Goal: Transaction & Acquisition: Obtain resource

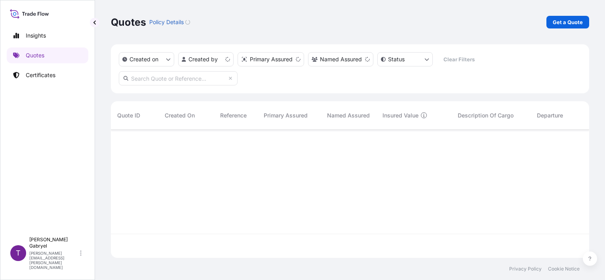
scroll to position [127, 472]
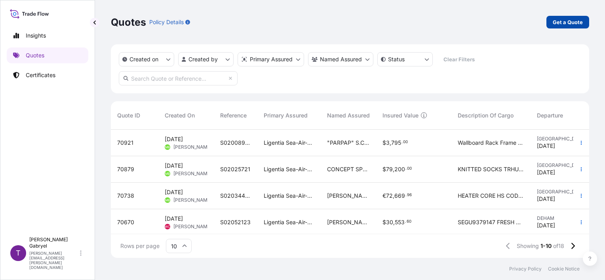
click at [569, 21] on p "Get a Quote" at bounding box center [568, 22] width 30 height 8
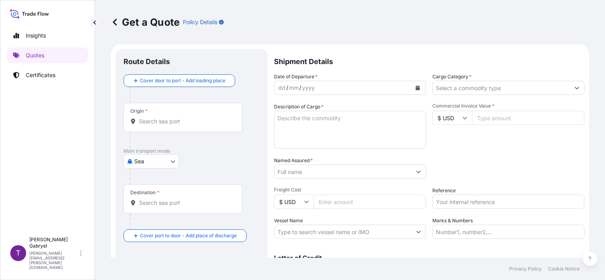
scroll to position [13, 0]
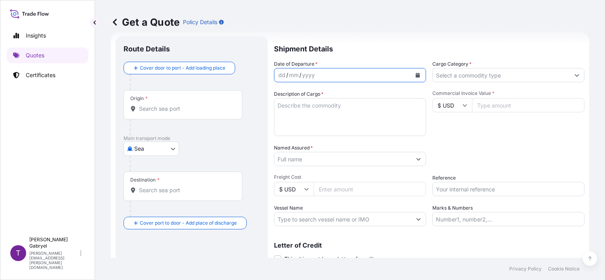
click at [417, 73] on button "Calendar" at bounding box center [417, 75] width 13 height 13
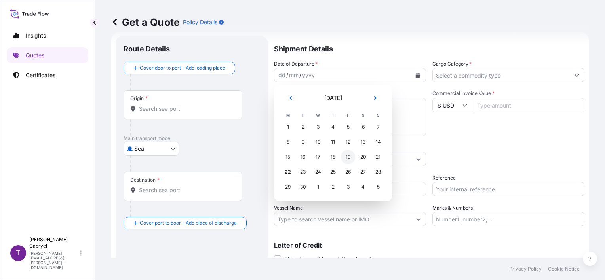
click at [351, 155] on div "19" at bounding box center [348, 157] width 14 height 14
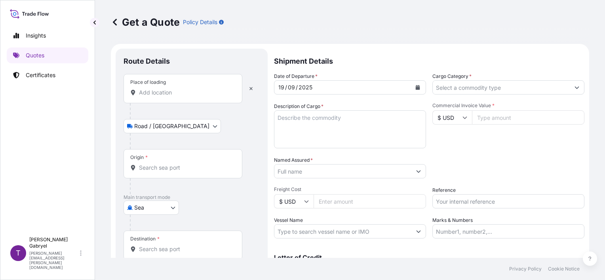
scroll to position [0, 0]
click at [253, 89] on button "button" at bounding box center [250, 89] width 17 height 13
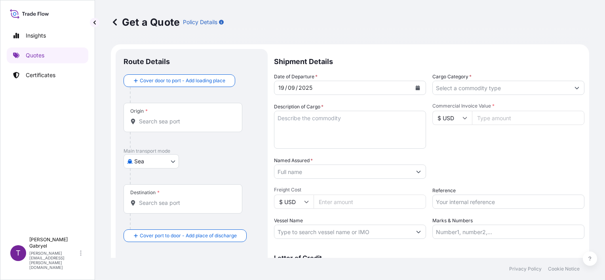
click at [152, 169] on div at bounding box center [195, 177] width 130 height 16
click at [152, 165] on body "Insights Quotes Certificates T [PERSON_NAME] [PERSON_NAME][EMAIL_ADDRESS][PERSO…" at bounding box center [302, 140] width 605 height 280
click at [150, 194] on span "Road" at bounding box center [145, 196] width 13 height 8
select select "Road"
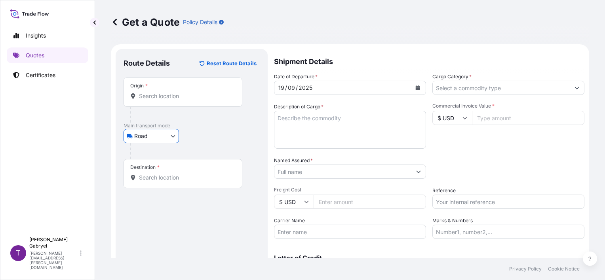
click at [171, 97] on input "Origin *" at bounding box center [185, 96] width 93 height 8
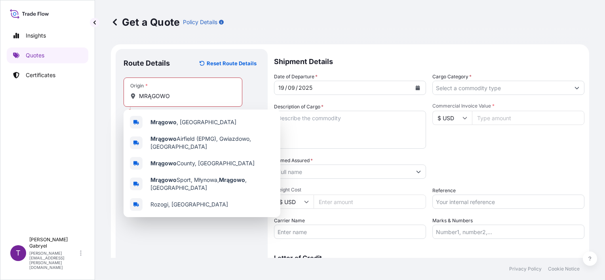
click at [158, 90] on div "Origin * MRĄGOWO" at bounding box center [183, 92] width 119 height 29
click at [158, 92] on input "MRĄGOWO" at bounding box center [185, 96] width 93 height 8
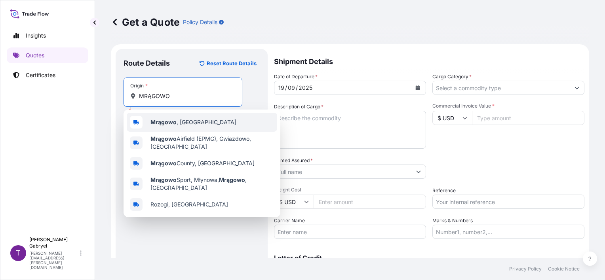
click at [189, 122] on span "[GEOGRAPHIC_DATA] , [GEOGRAPHIC_DATA]" at bounding box center [193, 122] width 86 height 8
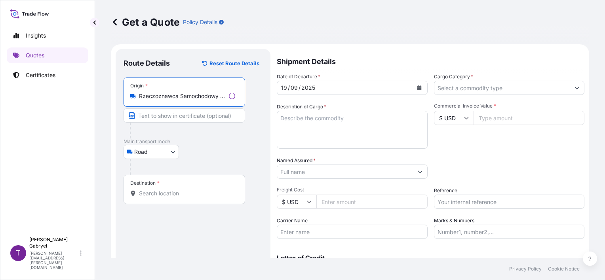
click at [181, 103] on div "Origin * Rzeczoznawca Samochodowy [GEOGRAPHIC_DATA], [PERSON_NAME], [GEOGRAPHIC…" at bounding box center [185, 92] width 122 height 29
click at [181, 100] on input "Rzeczoznawca Samochodowy Mrągowo, [PERSON_NAME], [GEOGRAPHIC_DATA], [GEOGRAPHIC…" at bounding box center [182, 96] width 87 height 8
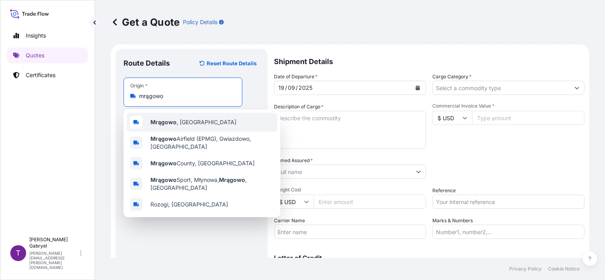
click at [184, 120] on span "[GEOGRAPHIC_DATA] , [GEOGRAPHIC_DATA]" at bounding box center [193, 122] width 86 height 8
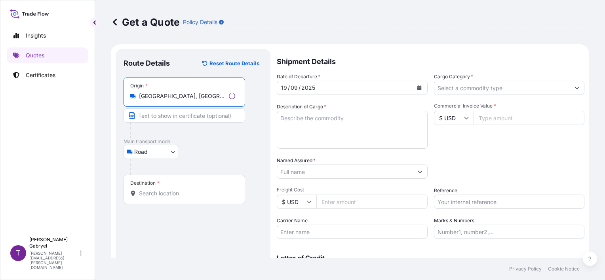
type input "[GEOGRAPHIC_DATA], [GEOGRAPHIC_DATA]"
click at [162, 191] on input "Destination *" at bounding box center [187, 194] width 96 height 8
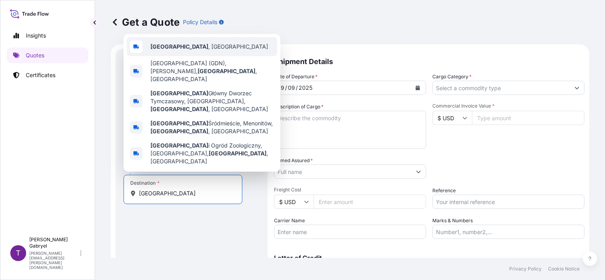
click at [194, 56] on div "[GEOGRAPHIC_DATA] , [GEOGRAPHIC_DATA]" at bounding box center [202, 46] width 150 height 19
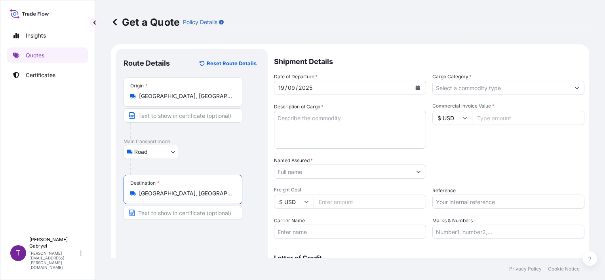
type input "[GEOGRAPHIC_DATA], [GEOGRAPHIC_DATA]"
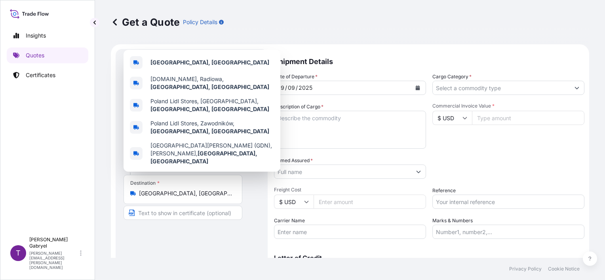
click at [174, 239] on div "Route Details Reset Route Details Place of loading Road / Inland Road / Inland …" at bounding box center [192, 173] width 136 height 233
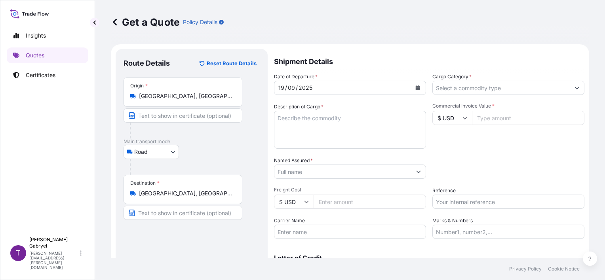
click at [532, 91] on input "Cargo Category *" at bounding box center [501, 88] width 137 height 14
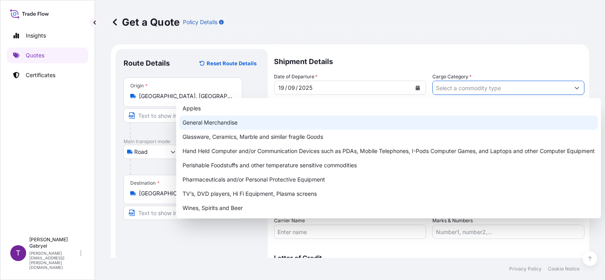
click at [309, 120] on div "General Merchandise" at bounding box center [388, 123] width 418 height 14
type input "General Merchandise"
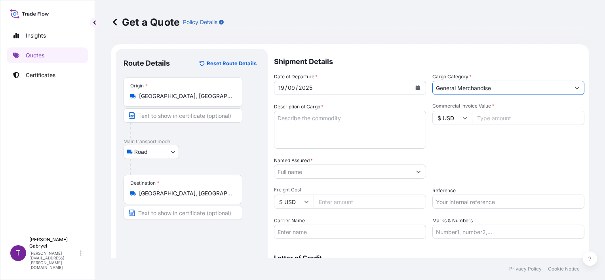
scroll to position [44, 0]
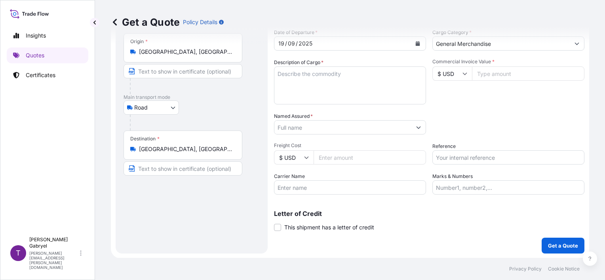
click at [469, 189] on input "Marks & Numbers" at bounding box center [508, 188] width 152 height 14
paste input "THONG PHAT 2020 CO., LTD."
type input "THONG PHAT 2020 CO., LTD."
click at [524, 118] on div "Packing Category Type to search a container mode Please select a primary mode o…" at bounding box center [508, 123] width 152 height 22
click at [484, 122] on div "Packing Category Type to search a container mode Please select a primary mode o…" at bounding box center [508, 123] width 152 height 22
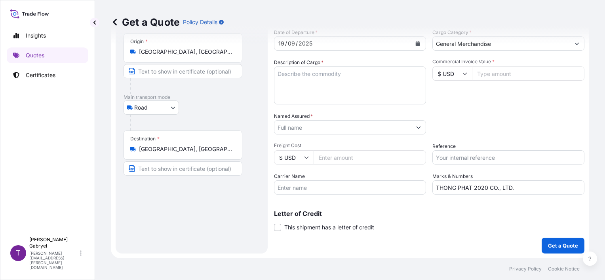
click at [306, 128] on input "Named Assured *" at bounding box center [342, 127] width 137 height 14
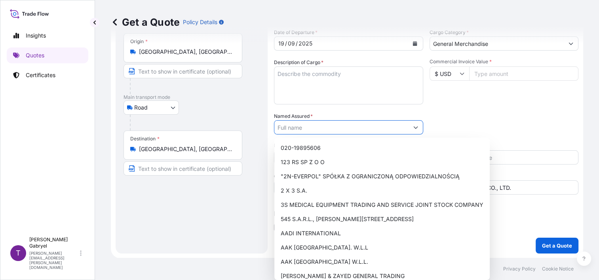
paste input "JTW [PERSON_NAME]"
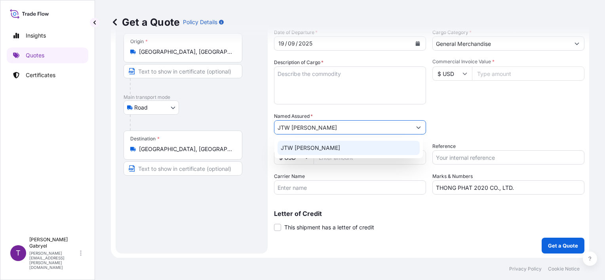
click at [332, 146] on span "JTW [PERSON_NAME]" at bounding box center [310, 148] width 59 height 8
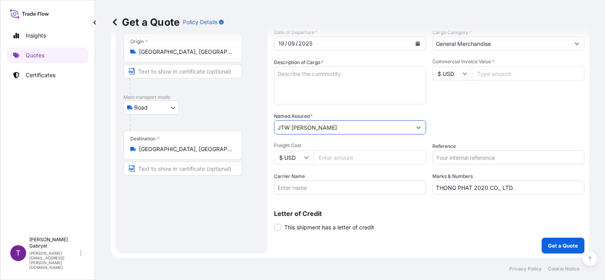
type input "JTW [PERSON_NAME]"
click at [456, 159] on input "Reference" at bounding box center [508, 157] width 152 height 14
paste input "JTW [PERSON_NAME]"
click at [529, 157] on input "JTW [PERSON_NAME]" at bounding box center [508, 157] width 152 height 14
paste input "S02049352"
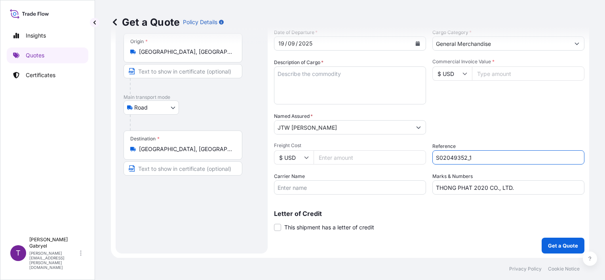
type input "S02049352_1"
click at [467, 110] on div "Date of Departure * [DATE] Cargo Category * General Merchandise Description of …" at bounding box center [429, 112] width 310 height 166
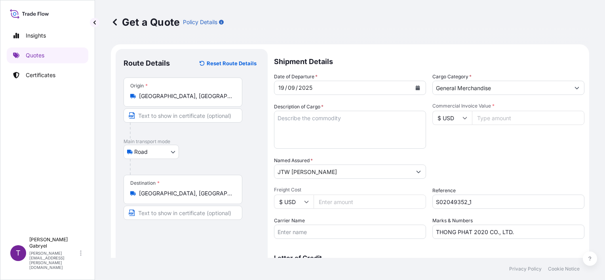
scroll to position [0, 0]
click at [453, 120] on input "$ USD" at bounding box center [452, 118] width 40 height 14
click at [457, 137] on div "€ EUR" at bounding box center [448, 139] width 33 height 15
type input "€ EUR"
click at [521, 117] on input "Commercial Invoice Value *" at bounding box center [528, 118] width 112 height 14
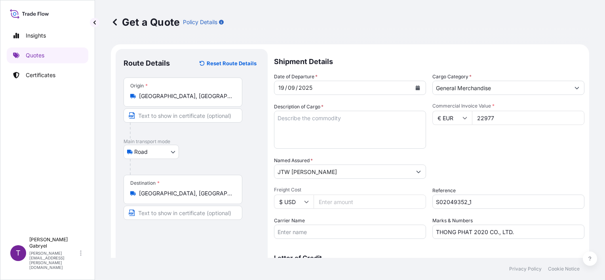
type input "22977"
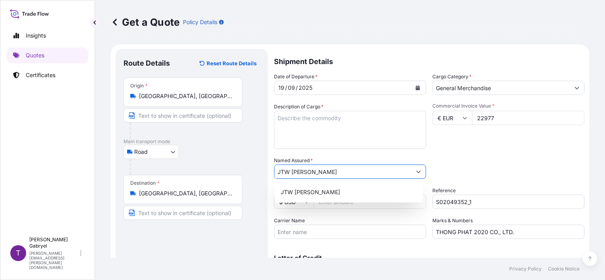
drag, startPoint x: 527, startPoint y: 155, endPoint x: 583, endPoint y: 148, distance: 56.7
click at [527, 155] on div "Date of Departure * [DATE] Cargo Category * General Merchandise Description of …" at bounding box center [429, 156] width 310 height 166
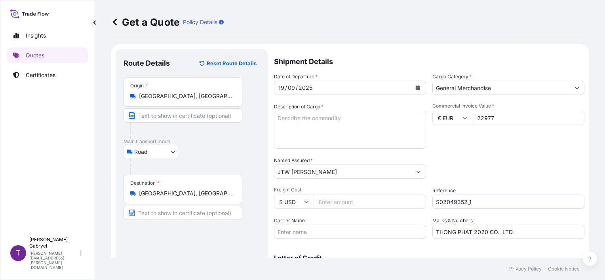
click at [540, 155] on div "Date of Departure * [DATE] Cargo Category * General Merchandise Description of …" at bounding box center [429, 156] width 310 height 166
click at [363, 137] on textarea "Description of Cargo *" at bounding box center [350, 130] width 152 height 38
paste textarea "+5 PERCENT MORE OR LESS IN AMOUNT AND QUANTITY ACCEPTABLE. +1,030 MBOK CIGAR.TU…"
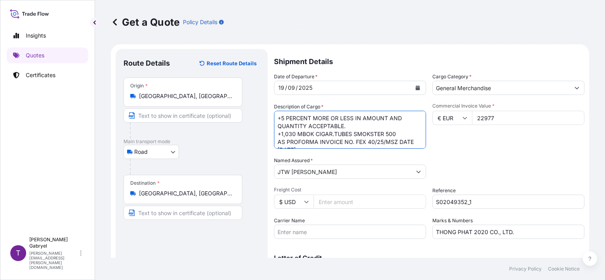
drag, startPoint x: 346, startPoint y: 126, endPoint x: 269, endPoint y: 116, distance: 77.5
click at [269, 116] on form "Route Details Reset Route Details Place of loading Road / Inland Road / Inland …" at bounding box center [350, 173] width 478 height 258
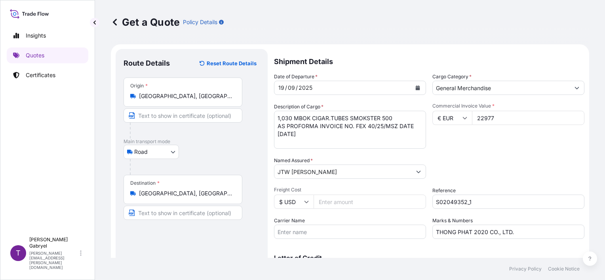
click at [307, 144] on textarea "1,030 MBOK CIGAR.TUBES SMOKSTER 500 AS PROFORMA INVOICE NO. FEX 40/25/MSZ DATE …" at bounding box center [350, 130] width 152 height 38
paste textarea "NET WEIGHT:"
click at [314, 140] on textarea "1,030 MBOK CIGAR.TUBES SMOKSTER 500 AS PROFORMA INVOICE NO. FEX 40/25/MSZ DATE …" at bounding box center [350, 130] width 152 height 38
paste textarea "GROSS WEIGHT:"
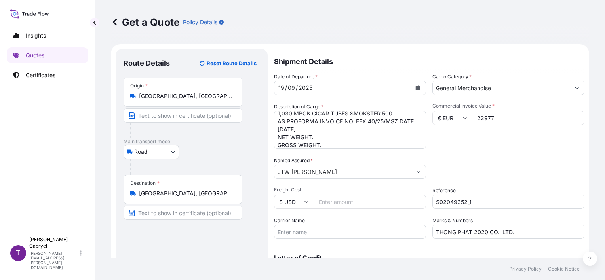
click at [374, 140] on textarea "1,030 MBOK CIGAR.TUBES SMOKSTER 500 AS PROFORMA INVOICE NO. FEX 40/25/MSZ DATE …" at bounding box center [350, 130] width 152 height 38
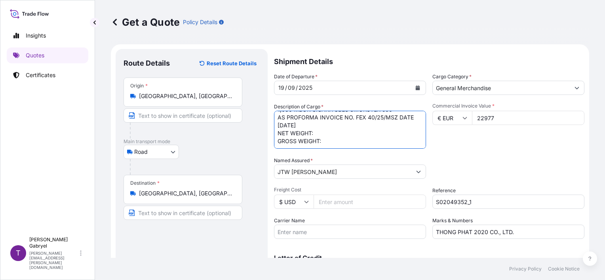
paste textarea "DOCUMENTARY CREDIT NUMBER:"
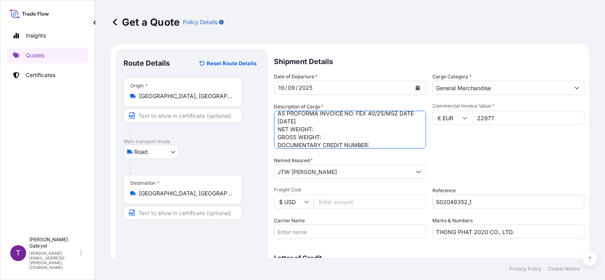
scroll to position [21, 0]
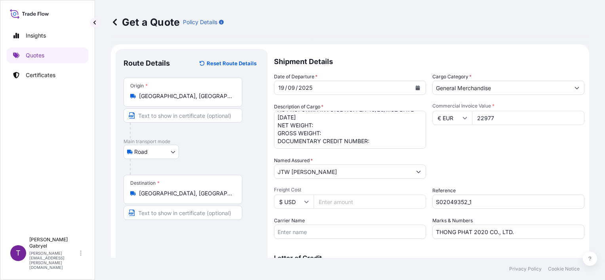
click at [390, 145] on textarea "1,030 MBOK CIGAR.TUBES SMOKSTER 500 AS PROFORMA INVOICE NO. FEX 40/25/MSZ DATE …" at bounding box center [350, 130] width 152 height 38
paste textarea "DATE OF ISSUE:"
click at [309, 149] on div "Date of Departure * [DATE] Cargo Category * General Merchandise Description of …" at bounding box center [429, 156] width 310 height 166
click at [309, 146] on textarea "1,030 MBOK CIGAR.TUBES SMOKSTER 500 AS PROFORMA INVOICE NO. FEX 40/25/MSZ DATE …" at bounding box center [350, 130] width 152 height 38
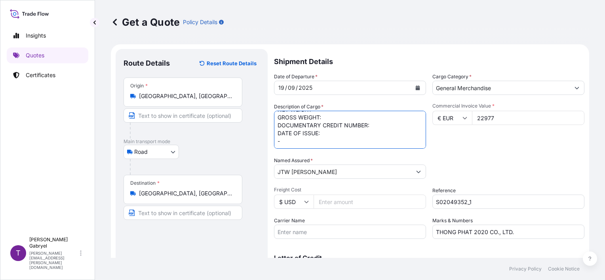
paste textarea "OOLU9901666"
click at [318, 139] on textarea "1,030 MBOK CIGAR.TUBES SMOKSTER 500 AS PROFORMA INVOICE NO. FEX 40/25/MSZ DATE …" at bounding box center [350, 130] width 152 height 38
paste textarea "2.008,5000"
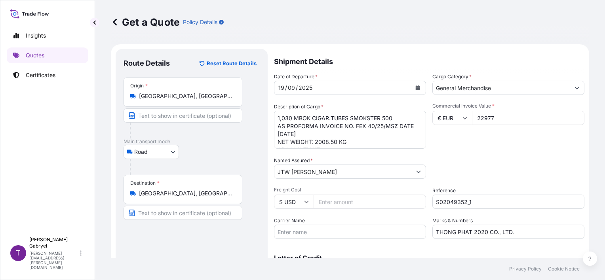
click at [340, 144] on textarea "1,030 MBOK CIGAR.TUBES SMOKSTER 500 AS PROFORMA INVOICE NO. FEX 40/25/MSZ DATE …" at bounding box center [350, 130] width 152 height 38
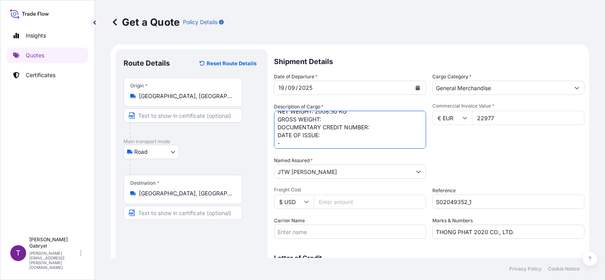
scroll to position [40, 0]
click at [333, 111] on textarea "1,030 MBOK CIGAR.TUBES SMOKSTER 500 AS PROFORMA INVOICE NO. FEX 40/25/MSZ DATE …" at bounding box center [350, 130] width 152 height 38
paste textarea "3.162,1000"
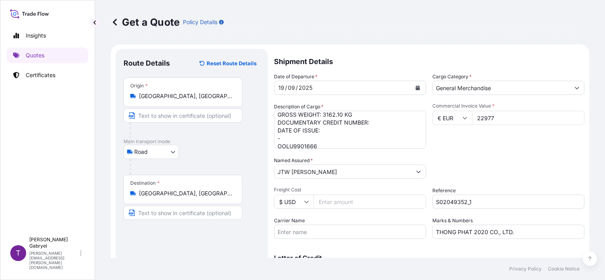
click at [395, 129] on textarea "1,030 MBOK CIGAR.TUBES SMOKSTER 500 AS PROFORMA INVOICE NO. FEX 40/25/MSZ DATE …" at bounding box center [350, 130] width 152 height 38
click at [391, 120] on textarea "1,030 MBOK CIGAR.TUBES SMOKSTER 500 AS PROFORMA INVOICE NO. FEX 40/25/MSZ DATE …" at bounding box center [350, 130] width 152 height 38
paste textarea "THF092022"
click at [365, 125] on textarea "1,030 MBOK CIGAR.TUBES SMOKSTER 500 AS PROFORMA INVOICE NO. FEX 40/25/MSZ DATE …" at bounding box center [350, 130] width 152 height 38
click at [362, 130] on textarea "1,030 MBOK CIGAR.TUBES SMOKSTER 500 AS PROFORMA INVOICE NO. FEX 40/25/MSZ DATE …" at bounding box center [350, 130] width 152 height 38
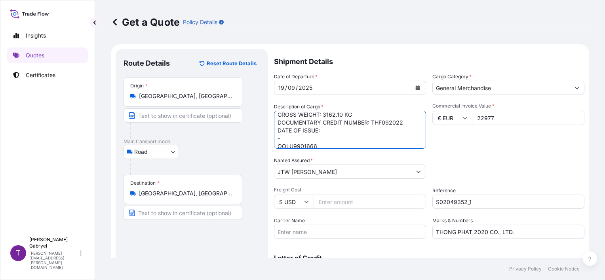
paste textarea "250828"
type textarea "1,030 MBOK CIGAR.TUBES SMOKSTER 500 AS PROFORMA INVOICE NO. FEX 40/25/MSZ DATE …"
click at [470, 147] on div "Commercial Invoice Value * € EUR 22977" at bounding box center [508, 126] width 152 height 46
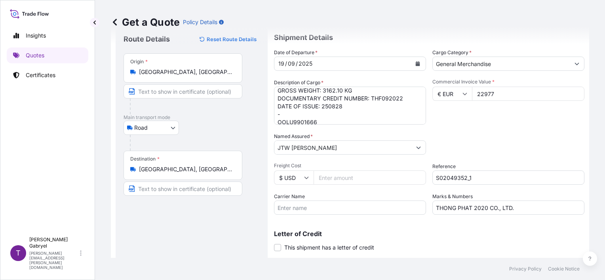
scroll to position [44, 0]
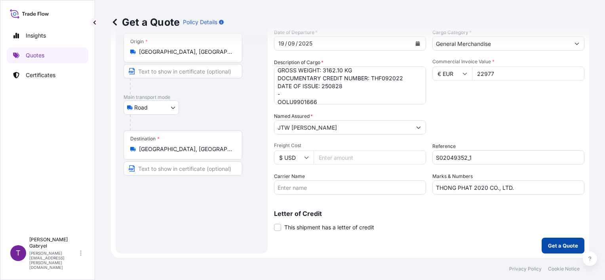
click at [564, 249] on button "Get a Quote" at bounding box center [563, 246] width 43 height 16
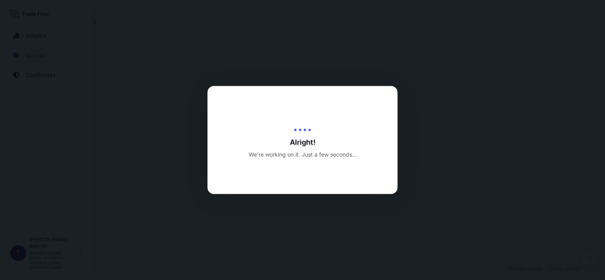
select select "Road"
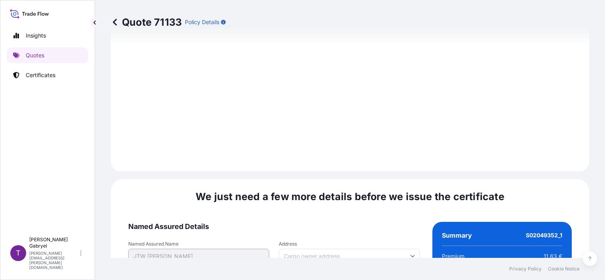
scroll to position [910, 0]
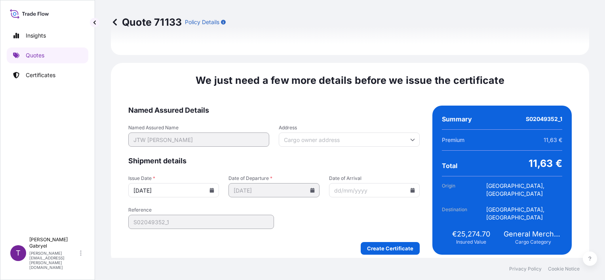
click at [210, 188] on icon at bounding box center [212, 190] width 4 height 5
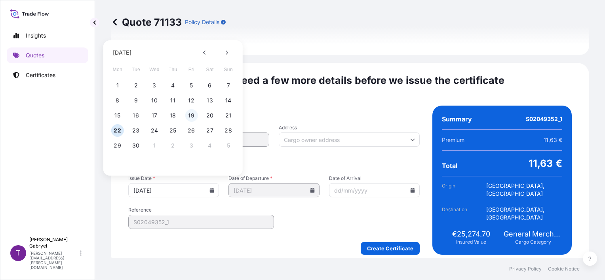
click at [191, 116] on button "19" at bounding box center [191, 115] width 13 height 13
type input "[DATE]"
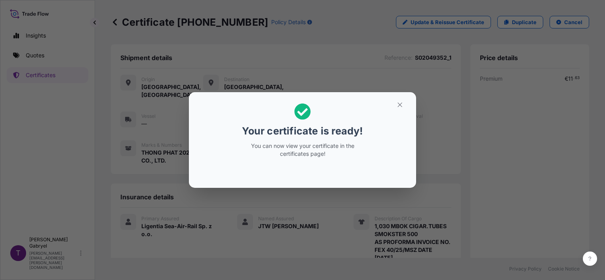
click at [397, 108] on button "button" at bounding box center [400, 105] width 20 height 13
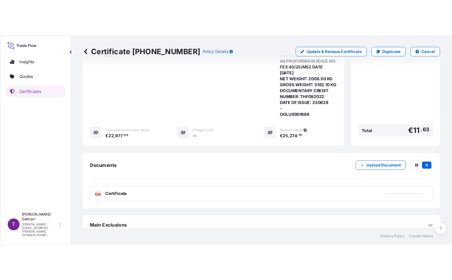
scroll to position [214, 0]
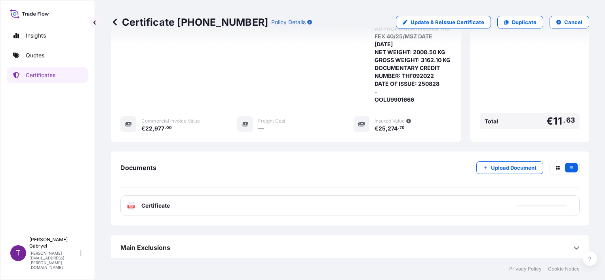
click at [174, 198] on div "PDF Certificate" at bounding box center [349, 206] width 459 height 21
click at [176, 205] on div "PDF Certificate" at bounding box center [349, 206] width 459 height 21
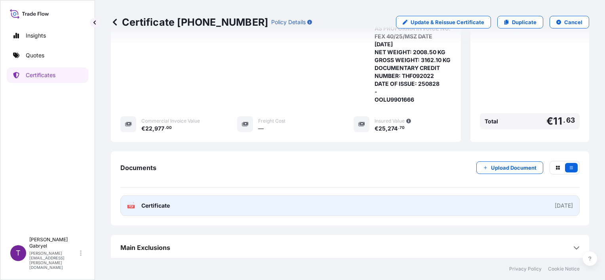
click at [228, 203] on link "PDF Certificate [DATE]" at bounding box center [349, 206] width 459 height 21
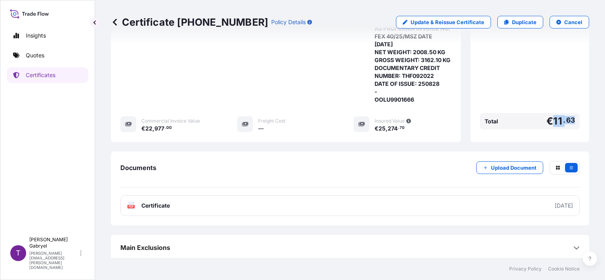
drag, startPoint x: 570, startPoint y: 119, endPoint x: 548, endPoint y: 119, distance: 22.6
click at [548, 119] on div "Total € 11 . 63" at bounding box center [530, 121] width 100 height 16
copy span "11 . 63"
click at [40, 56] on p "Quotes" at bounding box center [35, 55] width 19 height 8
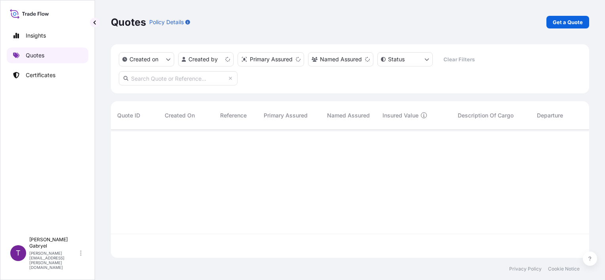
scroll to position [127, 472]
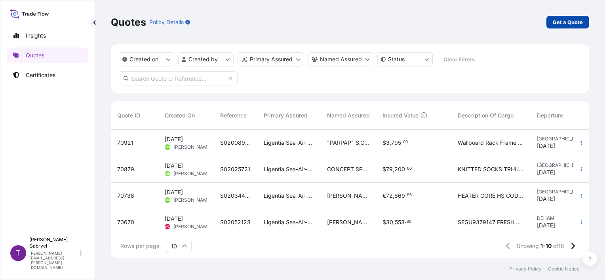
click at [565, 21] on p "Get a Quote" at bounding box center [568, 22] width 30 height 8
select select "Road / [GEOGRAPHIC_DATA]"
select select "Sea"
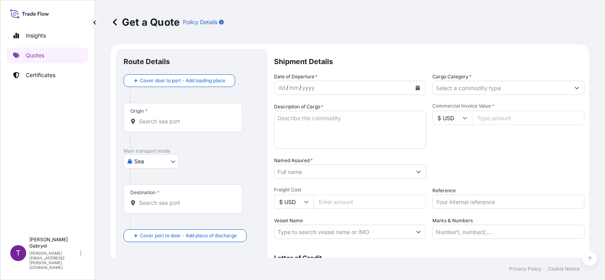
scroll to position [13, 0]
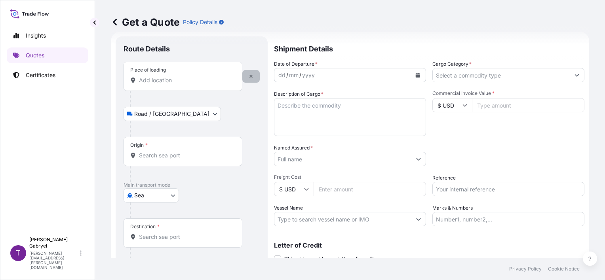
click at [257, 78] on button "button" at bounding box center [250, 76] width 17 height 13
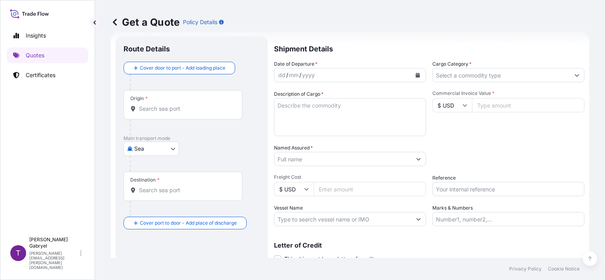
click at [175, 105] on input "Origin *" at bounding box center [185, 109] width 93 height 8
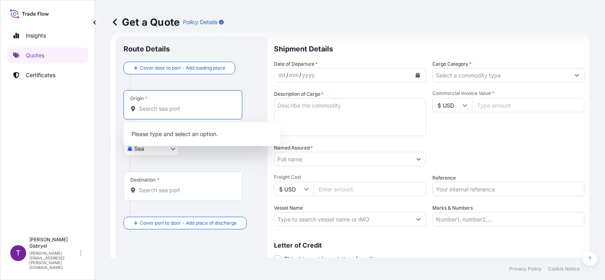
type input "G"
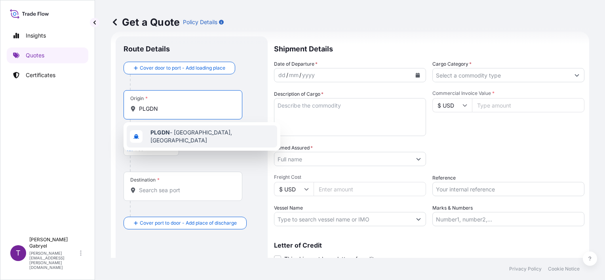
click at [165, 133] on b "PLGDN" at bounding box center [159, 132] width 19 height 7
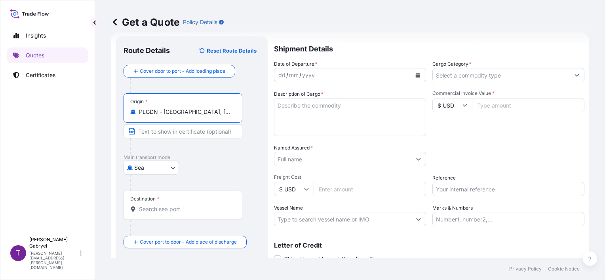
type input "PLGDN - [GEOGRAPHIC_DATA], [GEOGRAPHIC_DATA]"
click at [138, 211] on div at bounding box center [182, 209] width 105 height 8
click at [139, 211] on input "Destination *" at bounding box center [185, 209] width 93 height 8
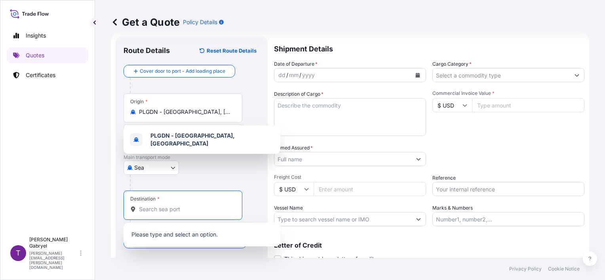
paste input "[GEOGRAPHIC_DATA],"
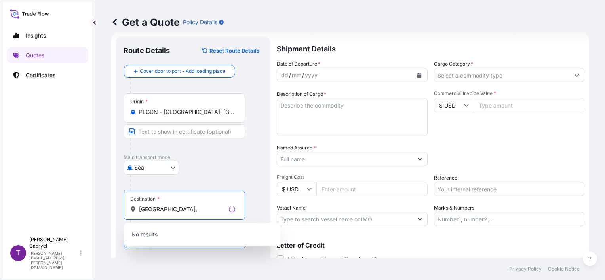
scroll to position [44, 0]
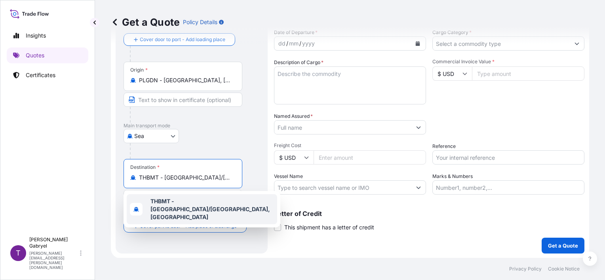
click at [162, 198] on span "THBMT - [GEOGRAPHIC_DATA]/[GEOGRAPHIC_DATA], [GEOGRAPHIC_DATA]" at bounding box center [212, 210] width 124 height 24
paste input "[GEOGRAPHIC_DATA], [GEOGRAPHIC_DATA]"
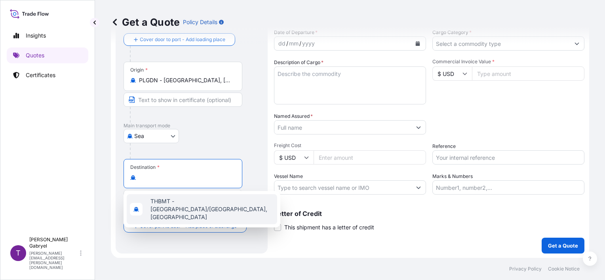
click at [169, 202] on span "THBMT - [GEOGRAPHIC_DATA]/[GEOGRAPHIC_DATA], [GEOGRAPHIC_DATA]" at bounding box center [212, 210] width 124 height 24
type input "THBMT - [GEOGRAPHIC_DATA]/[GEOGRAPHIC_DATA], [GEOGRAPHIC_DATA]"
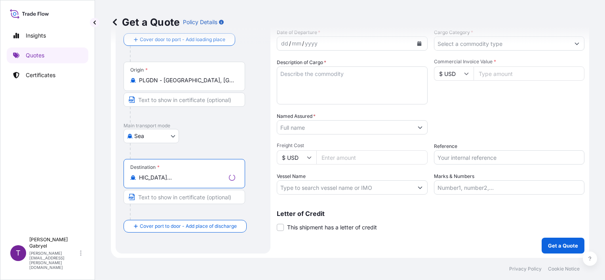
click at [168, 198] on input "Text to appear on certificate" at bounding box center [185, 197] width 122 height 14
paste input "[GEOGRAPHIC_DATA], [GEOGRAPHIC_DATA]"
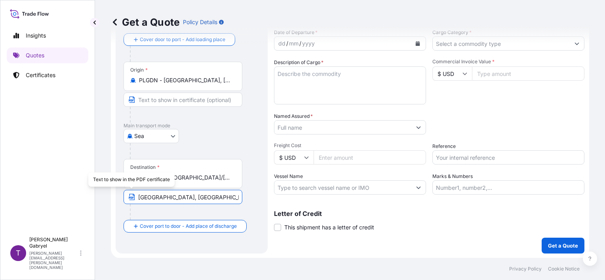
scroll to position [0, 13]
drag, startPoint x: 213, startPoint y: 192, endPoint x: 435, endPoint y: 188, distance: 222.5
click at [389, 198] on form "Route Details Reset Route Details Cover door to port - Add loading place Place …" at bounding box center [350, 129] width 478 height 258
type input "[GEOGRAPHIC_DATA], [GEOGRAPHIC_DATA]"
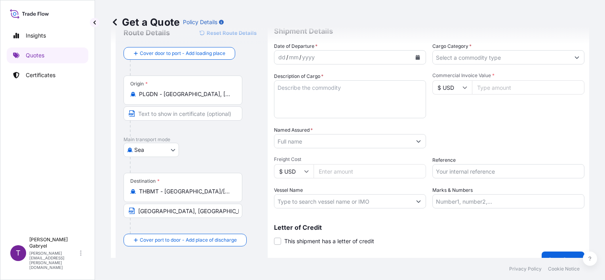
scroll to position [44, 0]
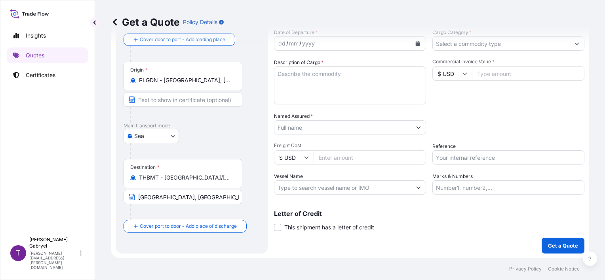
click at [487, 160] on input "Reference" at bounding box center [508, 157] width 152 height 14
paste input "S02049352"
type input "S02049352_2"
click at [519, 122] on div "Packing Category Type to search a container mode Please select a primary mode o…" at bounding box center [508, 123] width 152 height 22
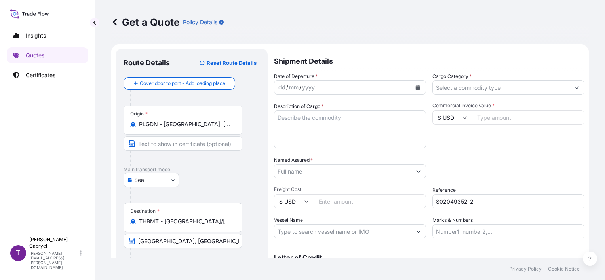
scroll to position [0, 0]
click at [416, 87] on icon "Calendar" at bounding box center [418, 88] width 4 height 5
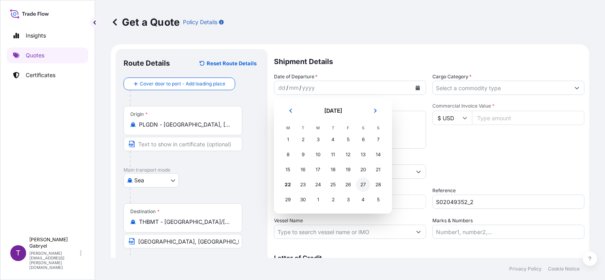
click at [356, 184] on div "27" at bounding box center [363, 185] width 14 height 14
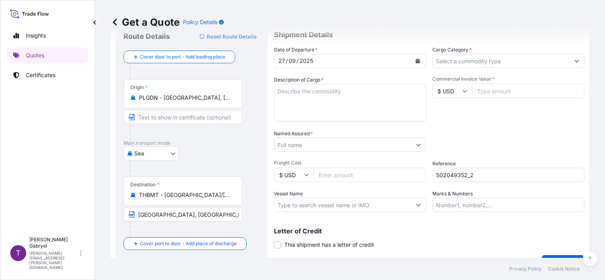
scroll to position [40, 0]
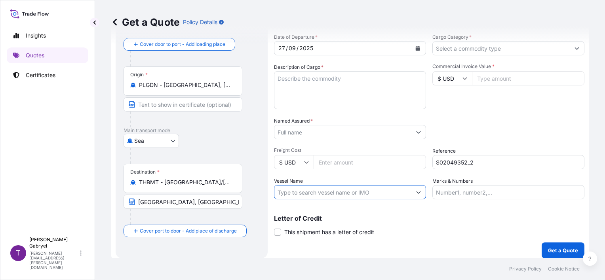
click at [319, 198] on input "Vessel Name" at bounding box center [342, 192] width 137 height 14
paste input "OOCL [GEOGRAPHIC_DATA]"
click at [348, 190] on input "OOCL [GEOGRAPHIC_DATA]" at bounding box center [342, 192] width 137 height 14
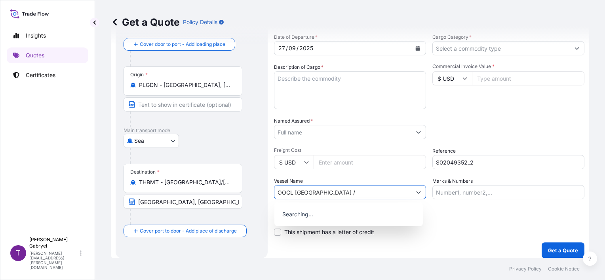
paste input "005E"
type input "OOCL SWEDEN / 005E"
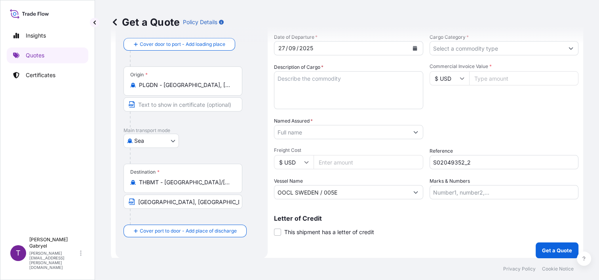
click at [306, 136] on input "Named Assured *" at bounding box center [341, 132] width 134 height 14
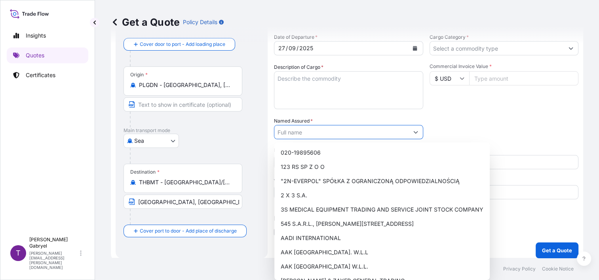
paste input "JTW [PERSON_NAME]"
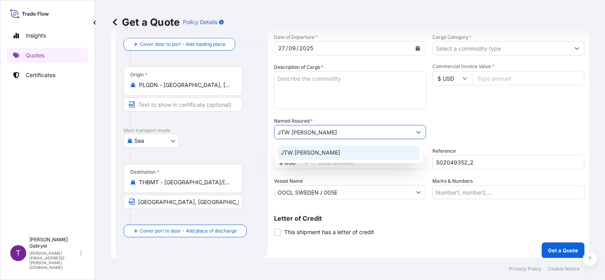
click at [310, 152] on span "JTW [PERSON_NAME]" at bounding box center [310, 153] width 59 height 8
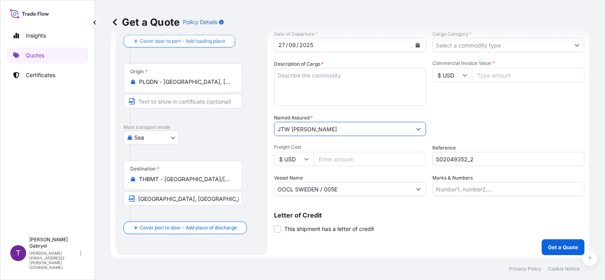
scroll to position [44, 0]
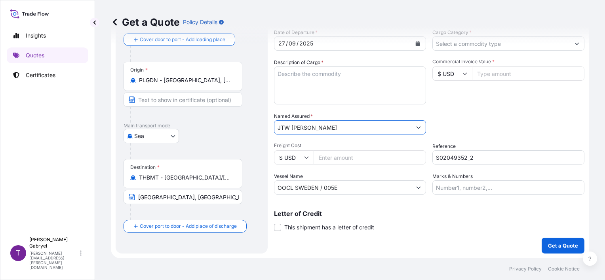
type input "JTW [PERSON_NAME]"
click at [322, 226] on span "This shipment has a letter of credit" at bounding box center [329, 228] width 90 height 8
click at [298, 237] on div "Shipment Details Date of Departure * [DATE] Cargo Category * Description of Car…" at bounding box center [429, 129] width 310 height 249
click at [301, 229] on span "This shipment has a letter of credit" at bounding box center [329, 228] width 90 height 8
click at [274, 223] on input "This shipment has a letter of credit" at bounding box center [274, 223] width 0 height 0
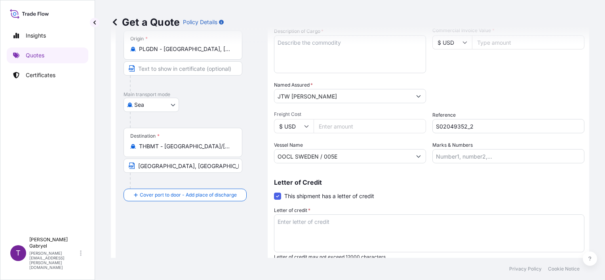
scroll to position [105, 0]
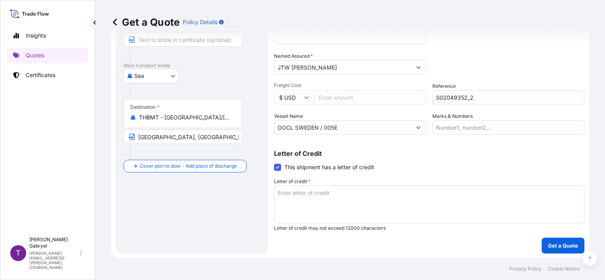
click at [317, 191] on textarea "Letter of credit *" at bounding box center [429, 205] width 310 height 38
paste textarea "CLAIMS PAYABLE IN [GEOGRAPHIC_DATA] FOR CURRENCY OF THE DRAFT(S) INSURANCE AGEN…"
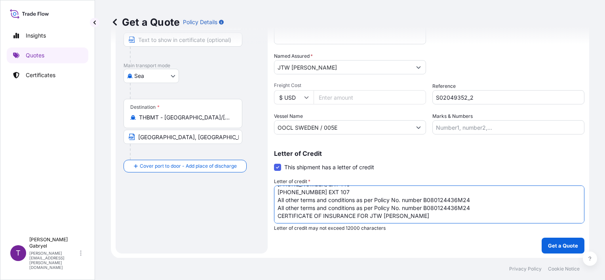
scroll to position [80, 0]
click at [479, 208] on textarea "CLAIMS PAYABLE IN [GEOGRAPHIC_DATA] FOR CURRENCY OF THE DRAFT(S) INSURANCE AGEN…" at bounding box center [429, 205] width 310 height 38
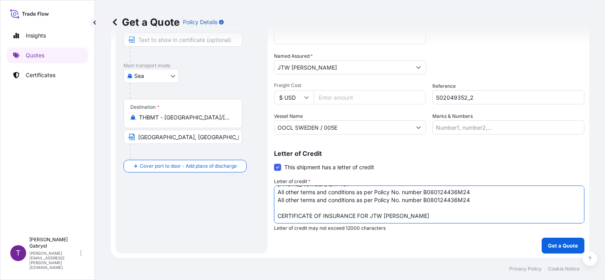
type textarea "CLAIMS PAYABLE IN [GEOGRAPHIC_DATA] FOR CURRENCY OF THE DRAFT(S) INSURANCE AGEN…"
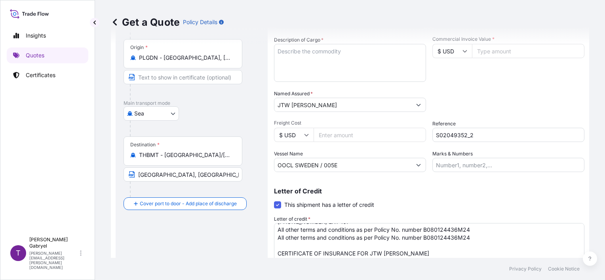
scroll to position [0, 0]
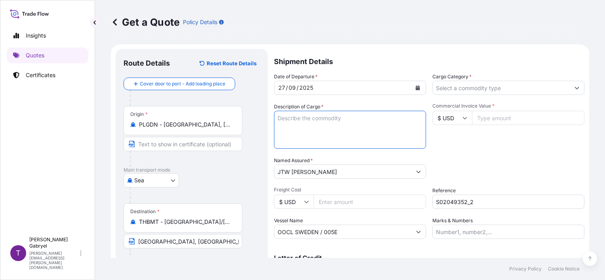
click at [298, 133] on textarea "Description of Cargo *" at bounding box center [350, 130] width 152 height 38
paste textarea "KASIKORNBANK PUBLIC COMPANY LIMITED"
click at [289, 147] on textarea "KASIKORNBANK PUBLIC COMPANY LIMITED -" at bounding box center [350, 130] width 152 height 38
paste textarea "OOLU9901666"
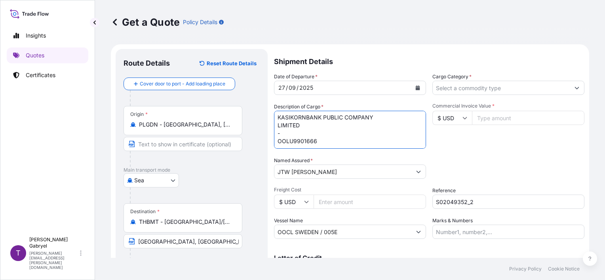
scroll to position [0, 0]
click at [304, 118] on textarea "KASIKORNBANK PUBLIC COMPANY LIMITED - OOLU9901666" at bounding box center [350, 130] width 152 height 38
paste textarea "1,030 MBOK CIGAR.TUBES SMOKSTER 500"
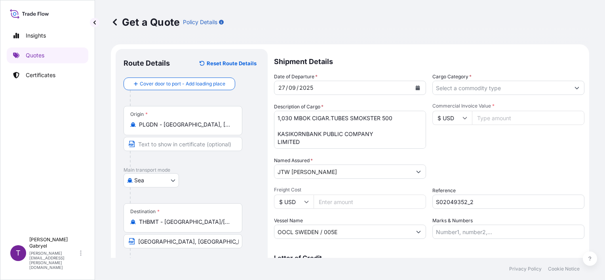
click at [354, 128] on textarea "1,030 MBOK CIGAR.TUBES SMOKSTER 500 KASIKORNBANK PUBLIC COMPANY LIMITED - OOLU9…" at bounding box center [350, 130] width 152 height 38
click at [335, 126] on textarea "1,030 MBOK CIGAR.TUBES SMOKSTER 500 NET WEIGHT: KASIKORNBANK PUBLIC COMPANY LIM…" at bounding box center [350, 130] width 152 height 38
paste textarea "2.008,5000"
click at [320, 127] on textarea "1,030 MBOK CIGAR.TUBES SMOKSTER 500 NET WEIGHT: 2.008,5000 KASIKORNBANK PUBLIC …" at bounding box center [350, 130] width 152 height 38
click at [345, 135] on textarea "1,030 MBOK CIGAR.TUBES SMOKSTER 500 NET WEIGHT: 2008.50 KG GROSS WEIGHT: KASIKO…" at bounding box center [350, 130] width 152 height 38
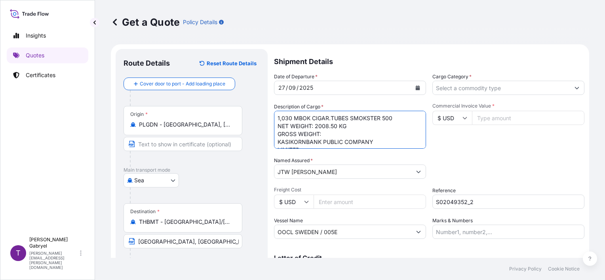
paste textarea "3.162,1000"
click at [359, 131] on textarea "1,030 MBOK CIGAR.TUBES SMOKSTER 500 NET WEIGHT: 2008.50 KG GROSS WEIGHT: 3162.1…" at bounding box center [350, 130] width 152 height 38
click at [380, 136] on textarea "1,030 MBOK CIGAR.TUBES SMOKSTER 500 NET WEIGHT: 2008.50 KG GROSS WEIGHT: 3162.1…" at bounding box center [350, 130] width 152 height 38
paste textarea "DOCUMENTARY CREDIT NUMBER:"
click at [374, 141] on textarea "1,030 MBOK CIGAR.TUBES SMOKSTER 500 NET WEIGHT: 2008.50 KG GROSS WEIGHT: 3162.1…" at bounding box center [350, 130] width 152 height 38
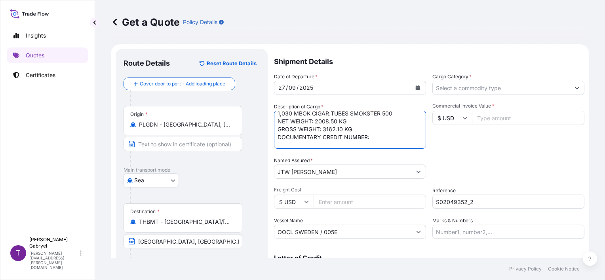
paste textarea "THF092022"
click at [325, 138] on textarea "1,030 MBOK CIGAR.TUBES SMOKSTER 500 NET WEIGHT: 2008.50 KG GROSS WEIGHT: 3162.1…" at bounding box center [350, 130] width 152 height 38
paste textarea "DATE OF ISSUE:"
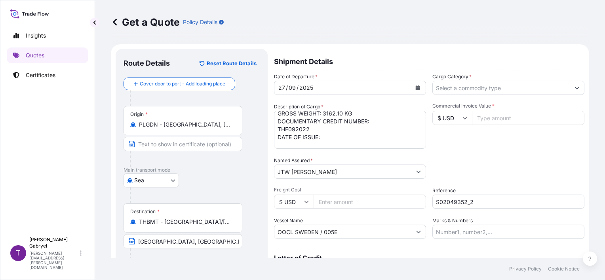
click at [296, 144] on textarea "1,030 MBOK CIGAR.TUBES SMOKSTER 500 NET WEIGHT: 2008.50 KG GROSS WEIGHT: 3162.1…" at bounding box center [350, 130] width 152 height 38
paste textarea "250828"
click at [310, 144] on textarea "1,030 MBOK CIGAR.TUBES SMOKSTER 500 NET WEIGHT: 2008.50 KG GROSS WEIGHT: 3162.1…" at bounding box center [350, 130] width 152 height 38
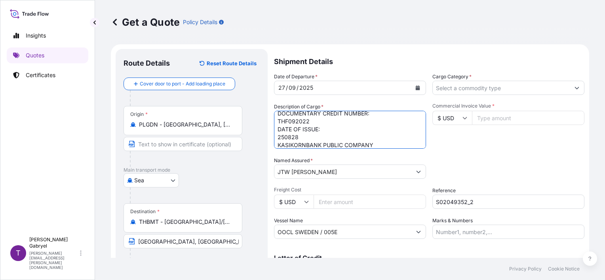
scroll to position [56, 0]
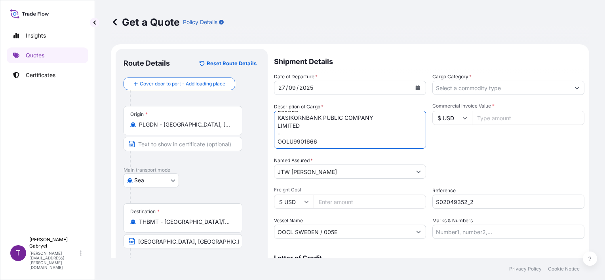
type textarea "1,030 MBOK CIGAR.TUBES SMOKSTER 500 NET WEIGHT: 2008.50 KG GROSS WEIGHT: 3162.1…"
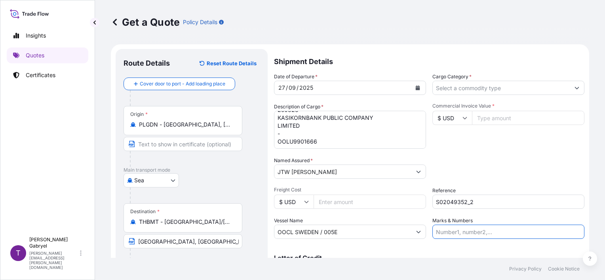
click at [481, 238] on input "Marks & Numbers" at bounding box center [508, 232] width 152 height 14
paste input "THONG PHAT 2020 CO.,LTD."
type input "THONG PHAT 2020 CO.,LTD."
click at [450, 118] on input "$ USD" at bounding box center [452, 118] width 40 height 14
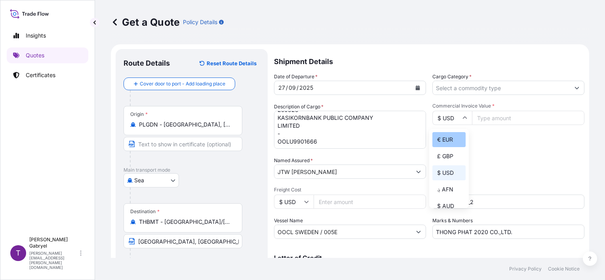
click at [450, 139] on div "€ EUR" at bounding box center [448, 139] width 33 height 15
type input "€ EUR"
click at [499, 121] on input "Commercial Invoice Value *" at bounding box center [528, 118] width 112 height 14
type input "22977"
click at [494, 86] on input "Cargo Category *" at bounding box center [501, 88] width 137 height 14
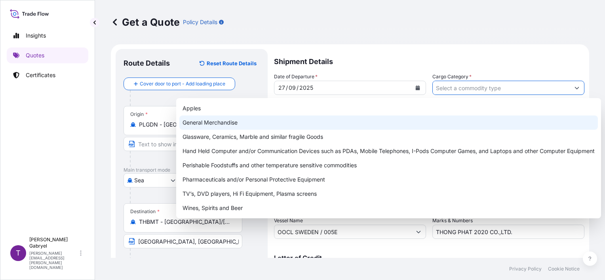
click at [454, 122] on div "General Merchandise" at bounding box center [388, 123] width 418 height 14
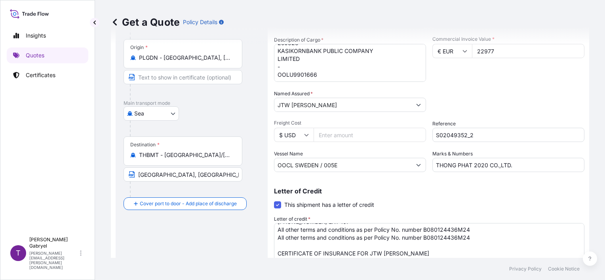
scroll to position [79, 0]
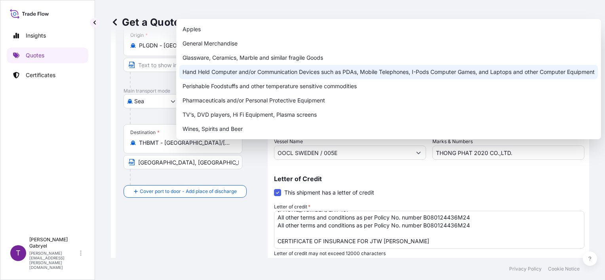
click at [182, 68] on div "Hand Held Computer and/or Communication Devices such as PDAs, Mobile Telephones…" at bounding box center [388, 72] width 418 height 14
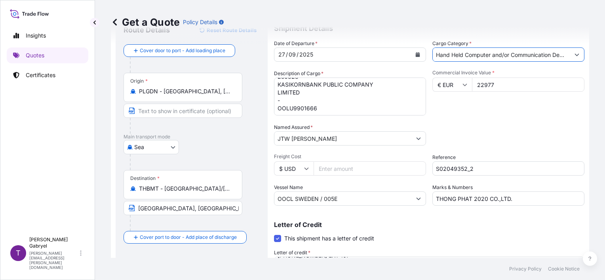
scroll to position [0, 0]
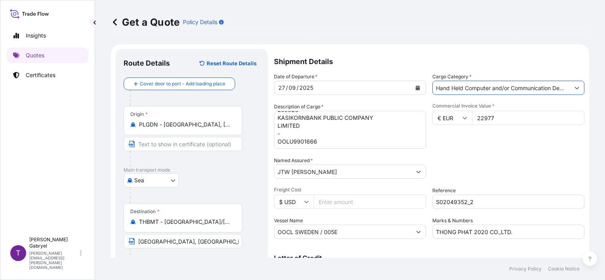
click at [483, 86] on input "Hand Held Computer and/or Communication Devices such as PDAs, Mobile Telephones…" at bounding box center [501, 88] width 137 height 14
click at [478, 92] on input "Hand Held Computer and/or Communication Devices such as PDAs, Mobile Telephones…" at bounding box center [501, 88] width 137 height 14
click at [575, 89] on icon "Show suggestions" at bounding box center [577, 88] width 4 height 2
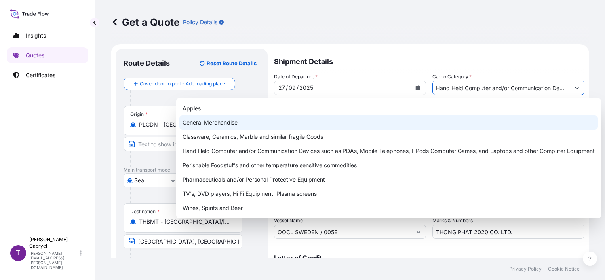
click at [322, 122] on div "General Merchandise" at bounding box center [388, 123] width 418 height 14
type input "General Merchandise"
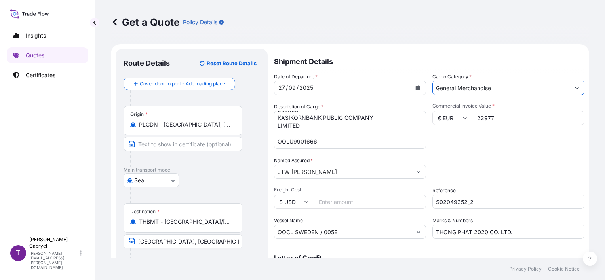
click at [175, 141] on input "Text to appear on certificate" at bounding box center [183, 144] width 119 height 14
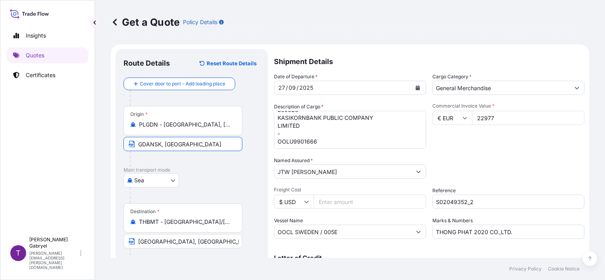
type input "GDANSK, [GEOGRAPHIC_DATA]"
click at [209, 162] on div at bounding box center [186, 159] width 112 height 16
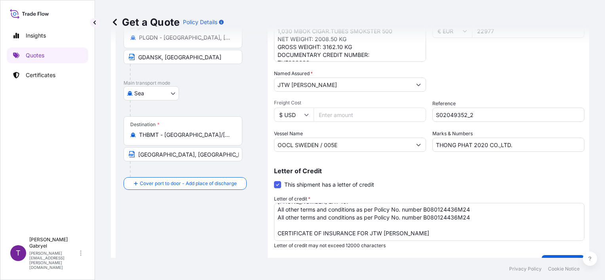
scroll to position [105, 0]
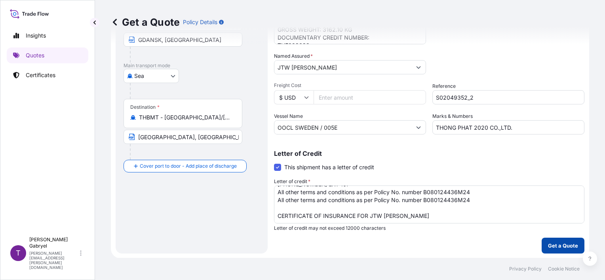
click at [556, 247] on p "Get a Quote" at bounding box center [563, 246] width 30 height 8
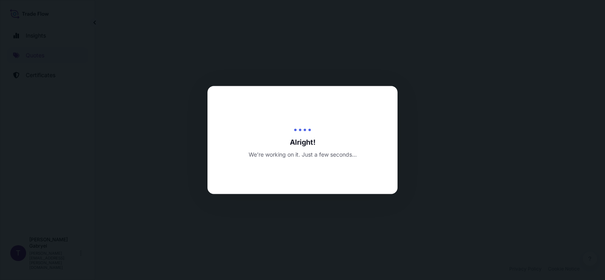
select select "Sea"
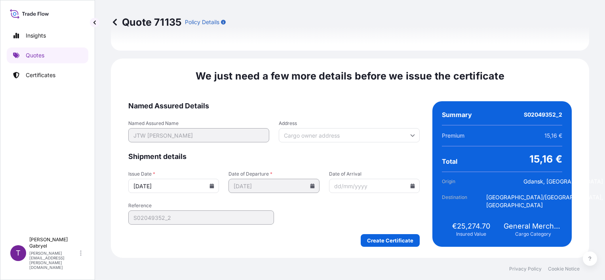
scroll to position [1037, 0]
click at [210, 186] on input "[DATE]" at bounding box center [173, 186] width 91 height 14
click at [210, 184] on icon at bounding box center [212, 186] width 4 height 5
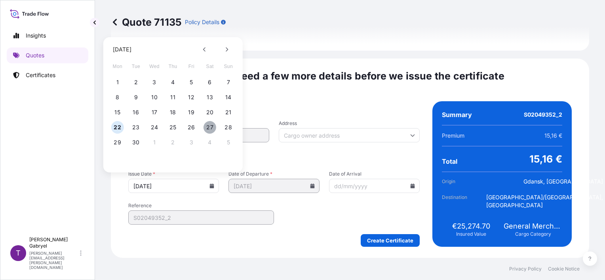
click at [207, 126] on button "27" at bounding box center [209, 127] width 13 height 13
type input "[DATE]"
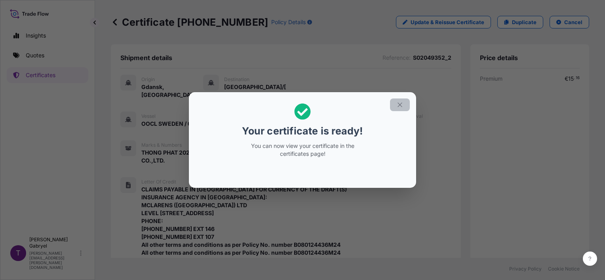
click at [401, 105] on icon "button" at bounding box center [399, 104] width 7 height 7
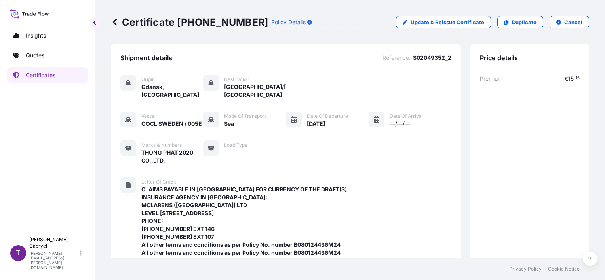
click at [374, 156] on div "Vessel OOCL SWEDEN / 005E Mode of Transport Sea Date of Departure [DATE] Date o…" at bounding box center [285, 138] width 331 height 53
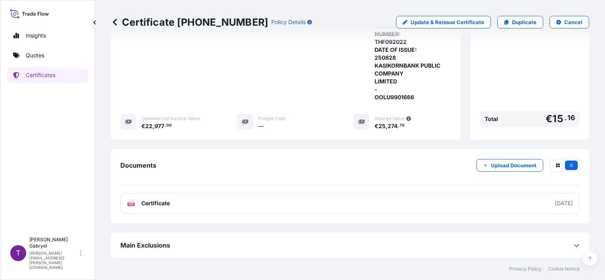
scroll to position [393, 0]
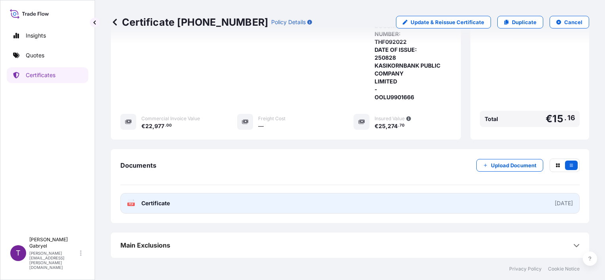
click at [264, 198] on link "PDF Certificate [DATE]" at bounding box center [349, 203] width 459 height 21
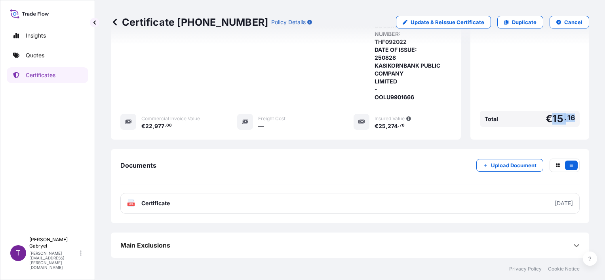
drag, startPoint x: 553, startPoint y: 122, endPoint x: 548, endPoint y: 122, distance: 5.6
click at [548, 122] on div "Total € 15 . 16" at bounding box center [530, 119] width 100 height 16
copy span "15 . 16"
